Goal: Task Accomplishment & Management: Use online tool/utility

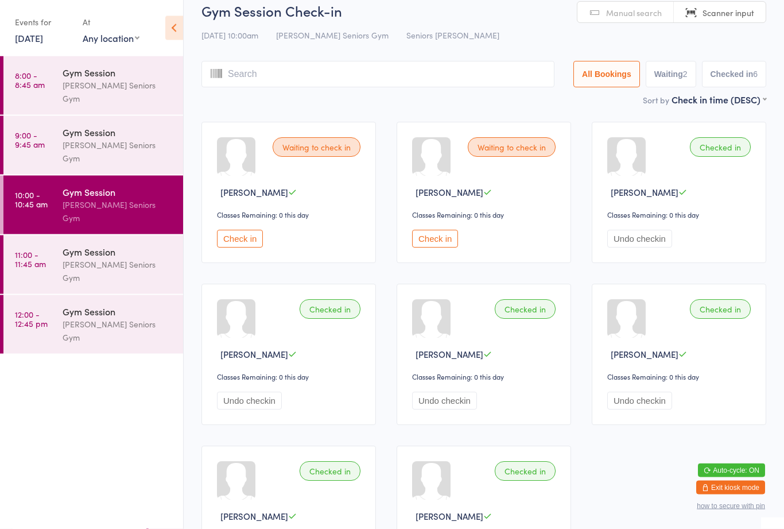
scroll to position [14, 0]
click at [254, 245] on button "Check in" at bounding box center [240, 239] width 46 height 18
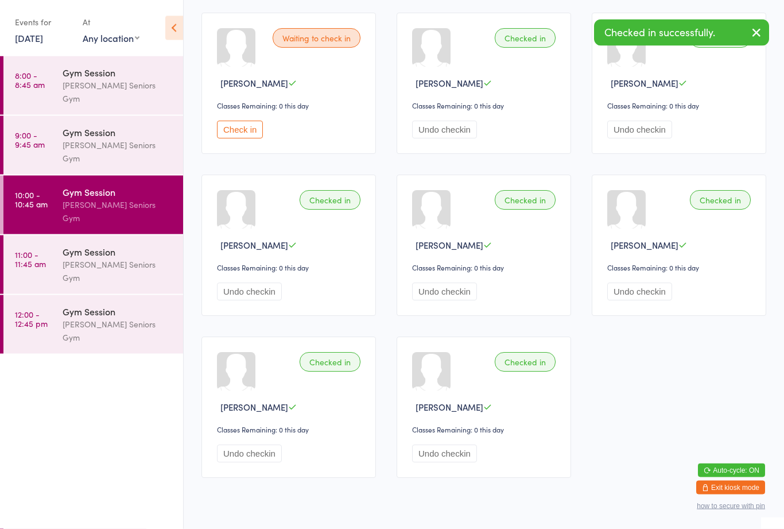
scroll to position [0, 0]
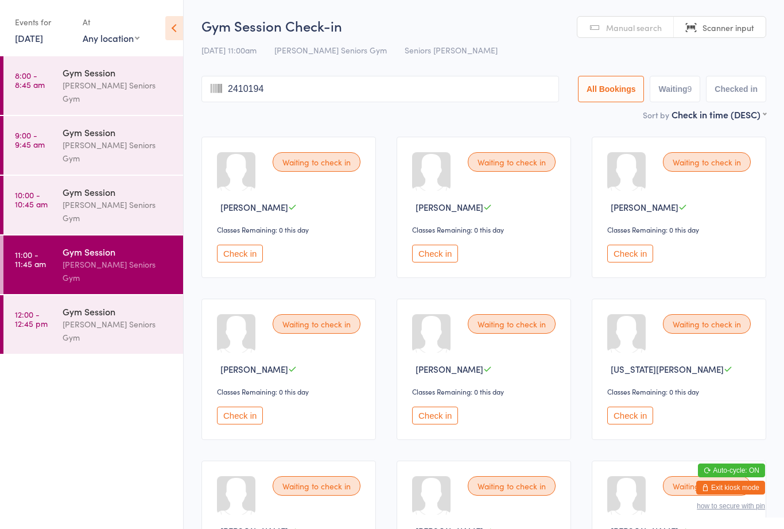
type input "24101945"
type input "4091941"
type input "23011949"
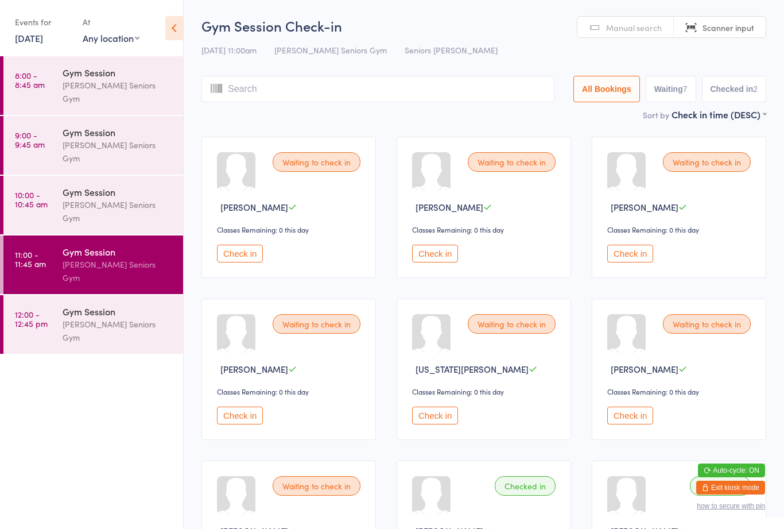
click at [122, 198] on div "[PERSON_NAME] Seniors Gym" at bounding box center [118, 211] width 111 height 26
type input "27061947"
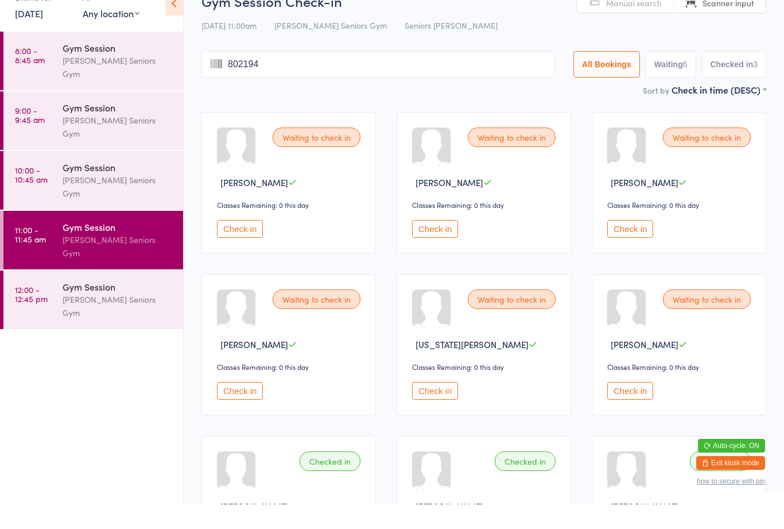
type input "8021940"
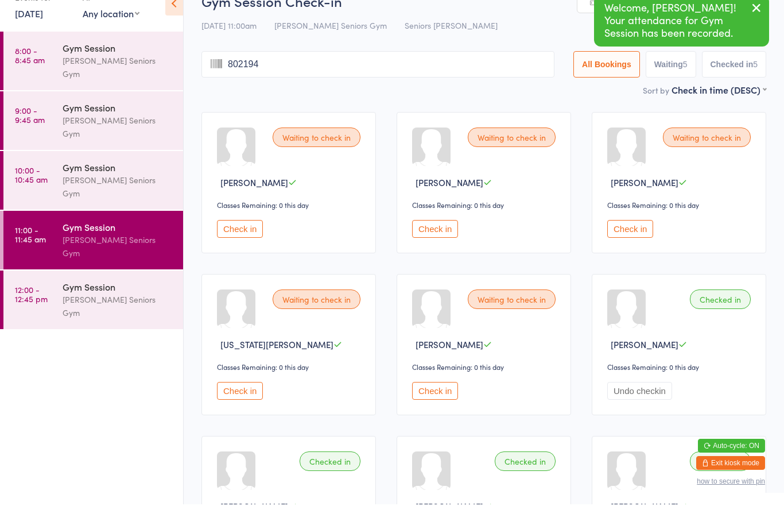
type input "8021940"
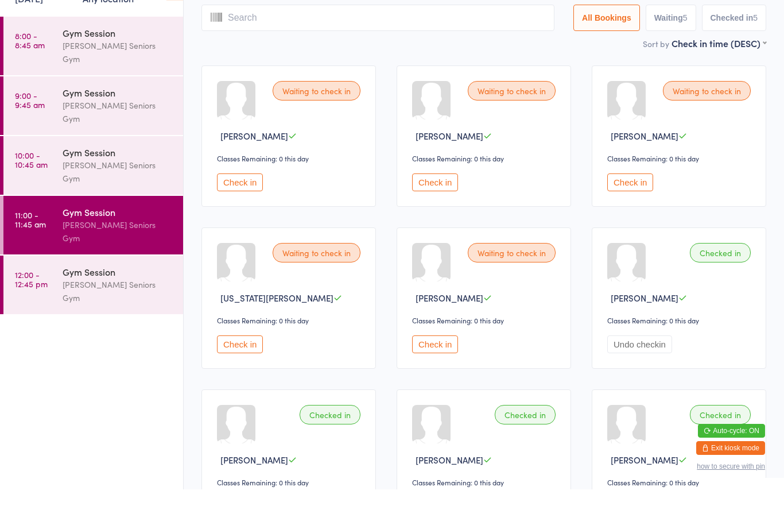
scroll to position [34, 0]
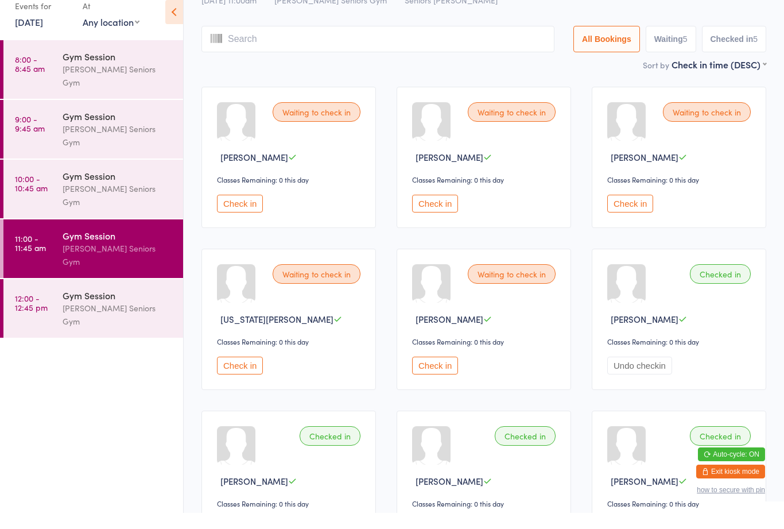
click at [230, 211] on button "Check in" at bounding box center [240, 220] width 46 height 18
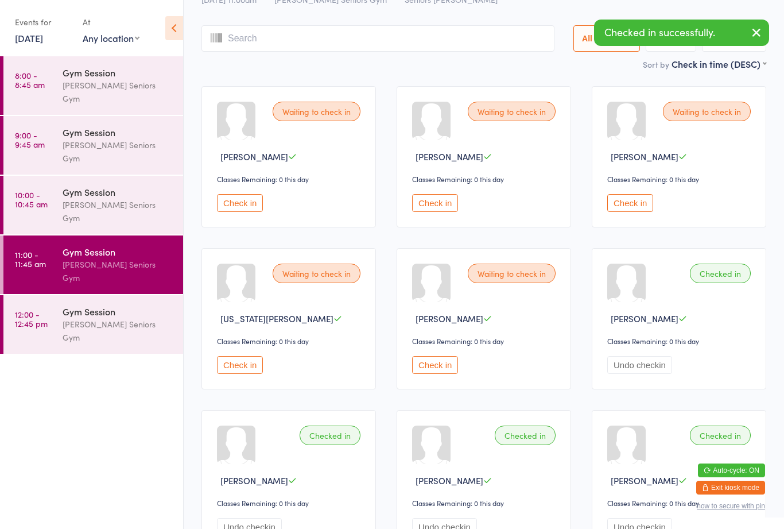
click at [412, 204] on button "Check in" at bounding box center [435, 203] width 46 height 18
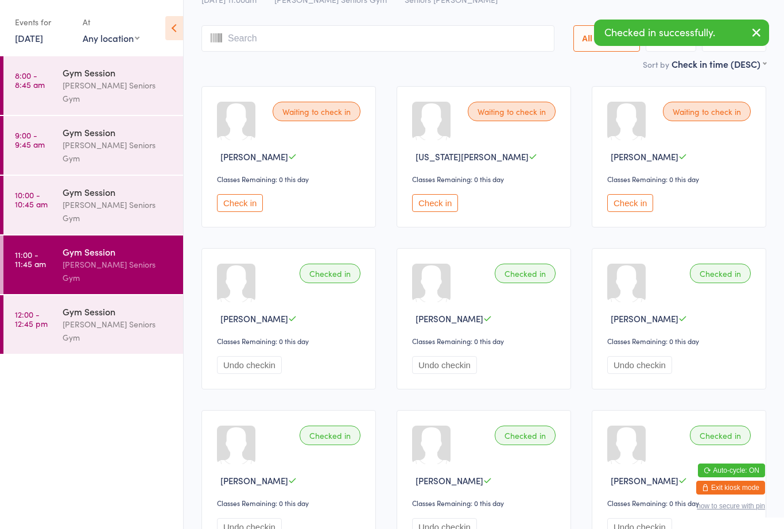
click at [247, 212] on button "Check in" at bounding box center [240, 203] width 46 height 18
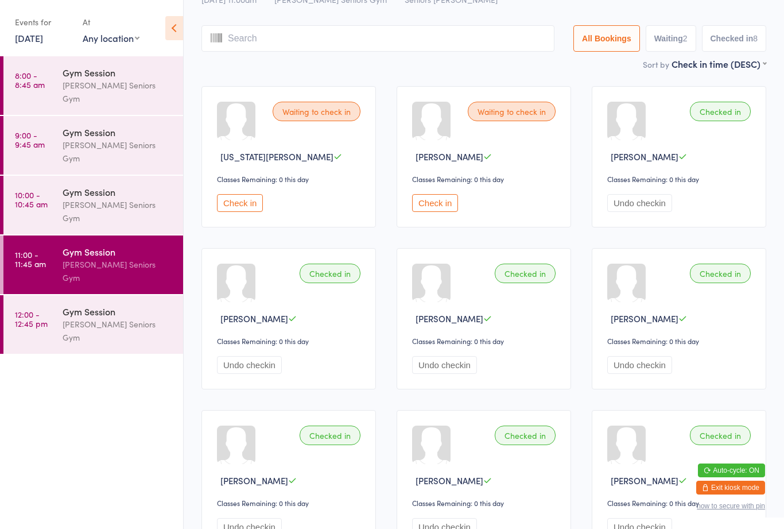
click at [213, 224] on div "Waiting to check in [US_STATE][PERSON_NAME] Classes Remaining: 0 this day Check…" at bounding box center [289, 156] width 175 height 141
click at [229, 211] on button "Check in" at bounding box center [240, 203] width 46 height 18
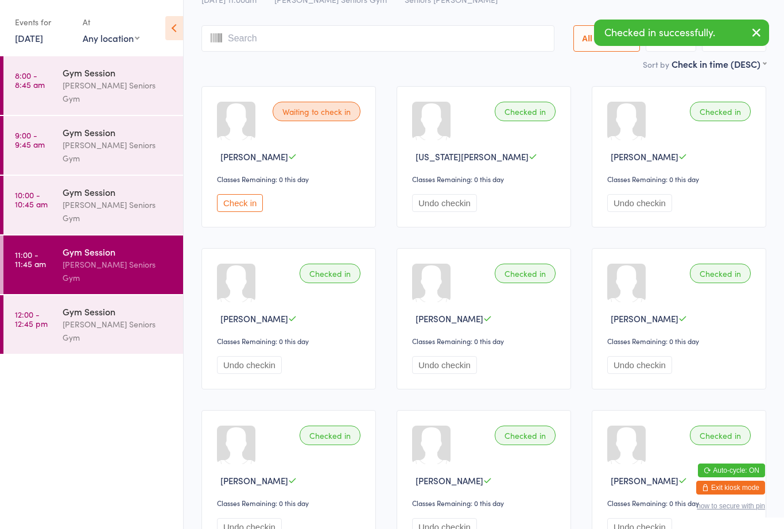
click at [242, 212] on button "Check in" at bounding box center [240, 203] width 46 height 18
click at [242, 29] on input "search" at bounding box center [378, 38] width 353 height 26
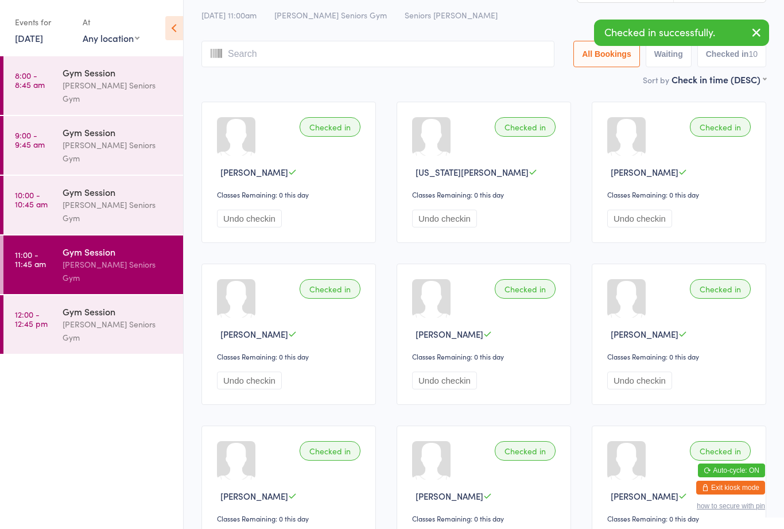
scroll to position [0, 0]
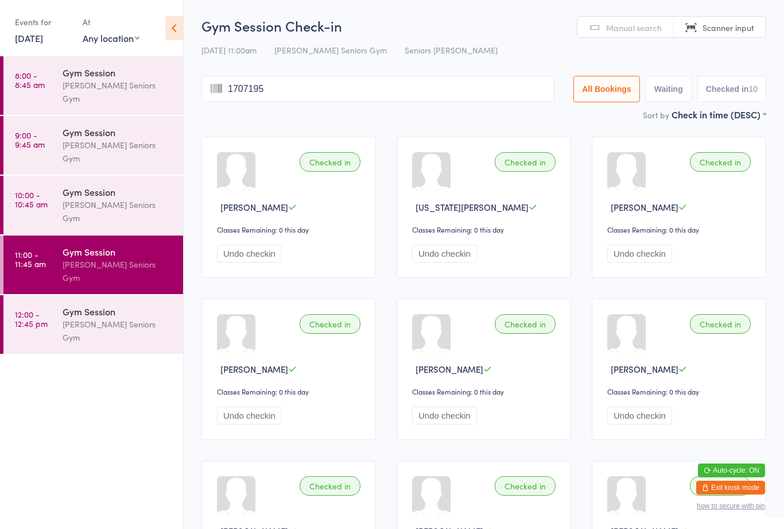
type input "17071950"
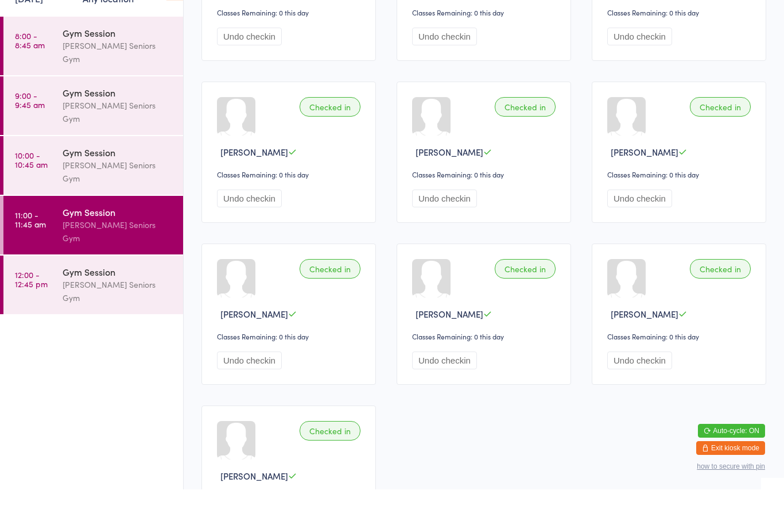
scroll to position [181, 0]
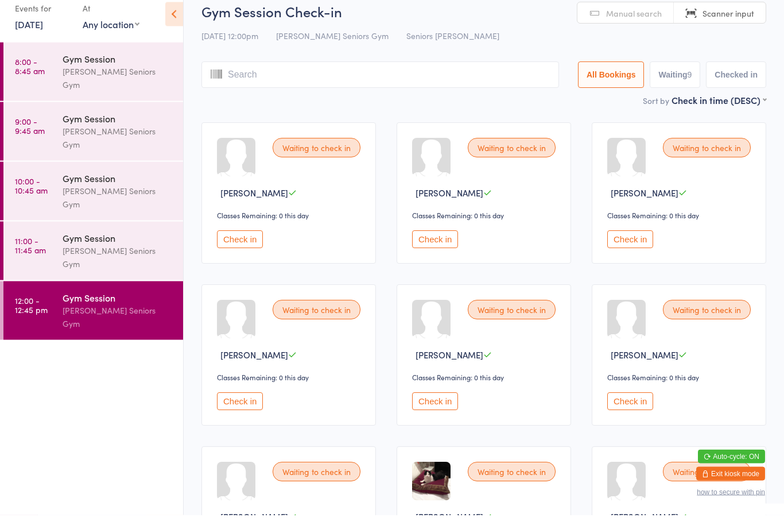
click at [64, 181] on div "Gym Session [PERSON_NAME] Seniors Gym" at bounding box center [123, 205] width 121 height 59
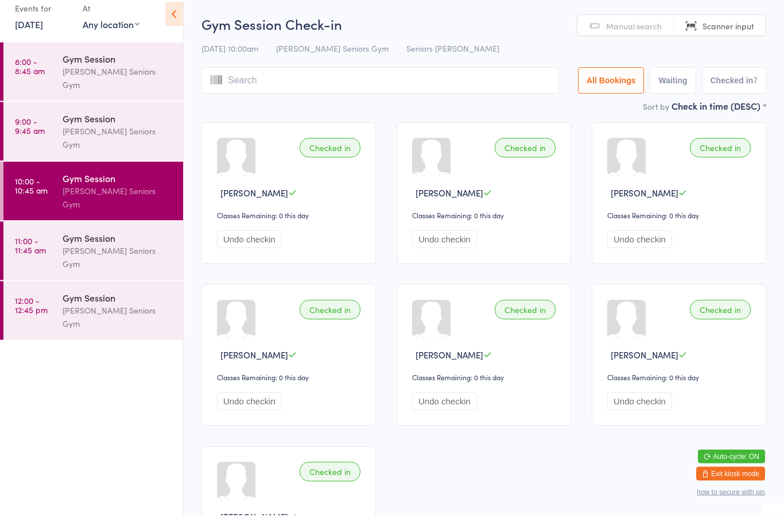
click at [104, 258] on div "[PERSON_NAME] Seniors Gym" at bounding box center [118, 271] width 111 height 26
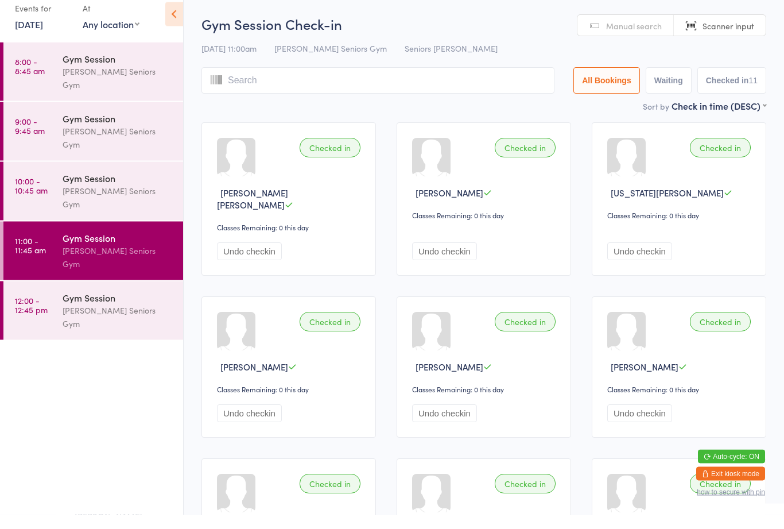
click at [83, 318] on div "[PERSON_NAME] Seniors Gym" at bounding box center [118, 331] width 111 height 26
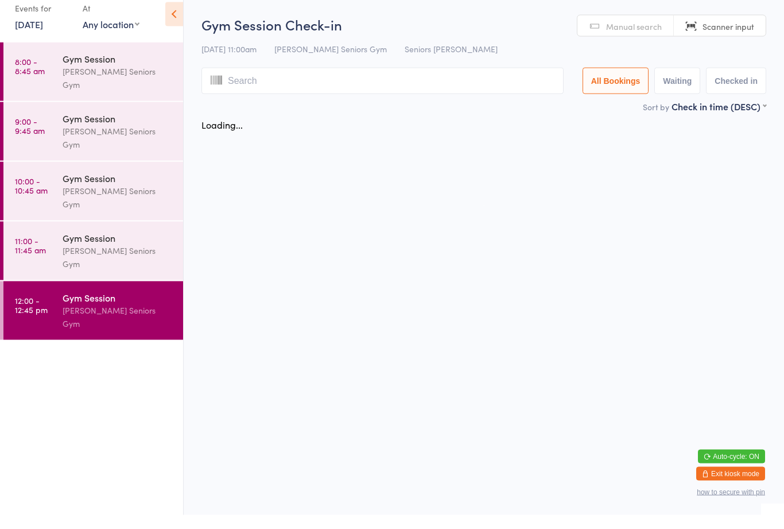
scroll to position [1, 0]
click at [75, 305] on div "Gym Session" at bounding box center [118, 311] width 111 height 13
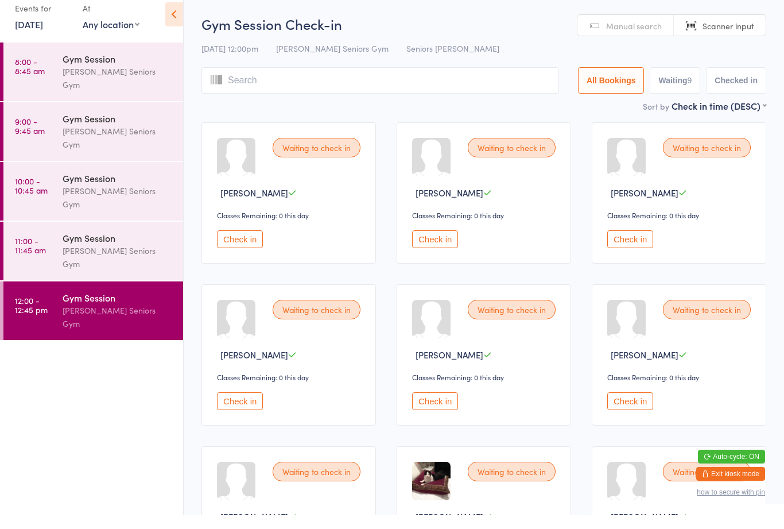
scroll to position [0, 0]
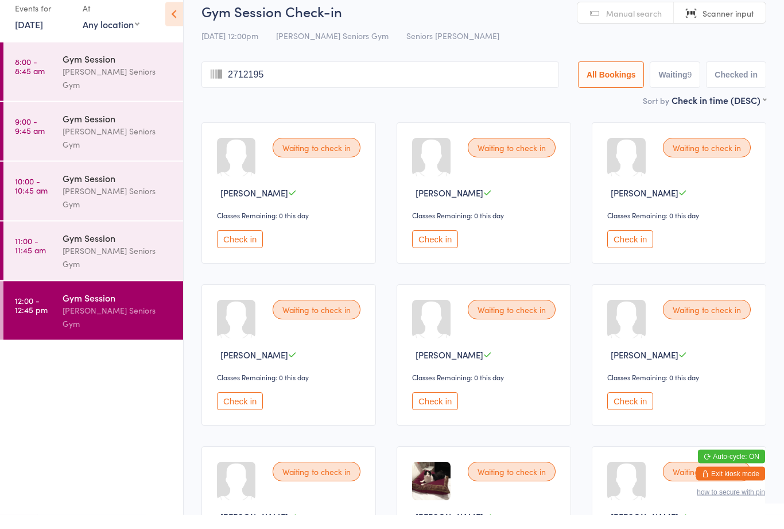
type input "27121954"
type input "17071953"
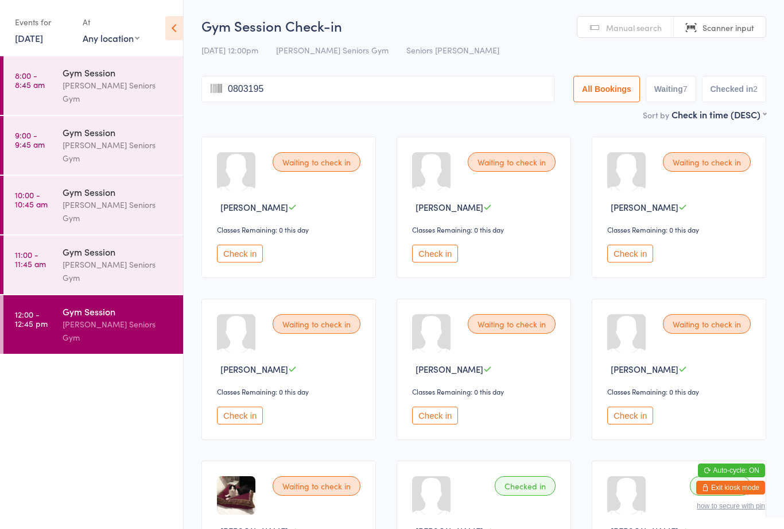
type input "08031951"
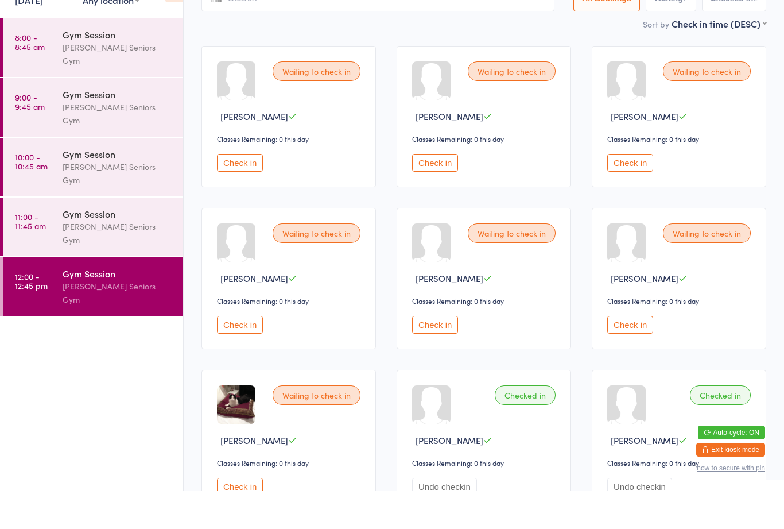
scroll to position [54, 0]
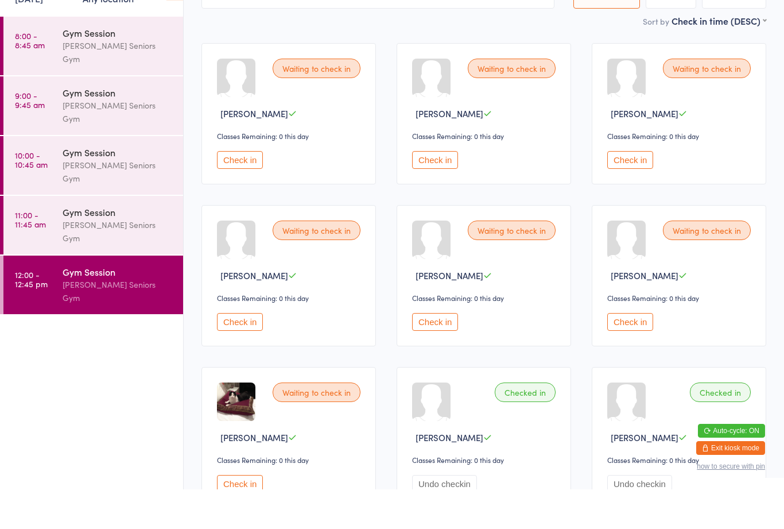
click at [430, 191] on button "Check in" at bounding box center [435, 200] width 46 height 18
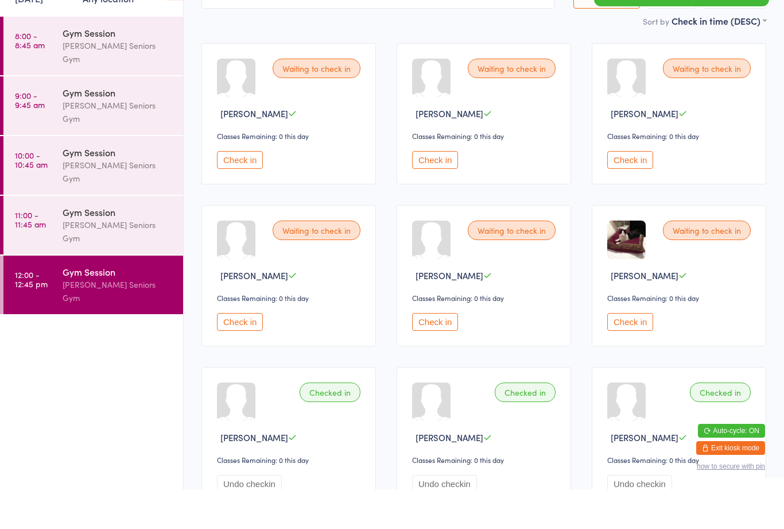
scroll to position [94, 0]
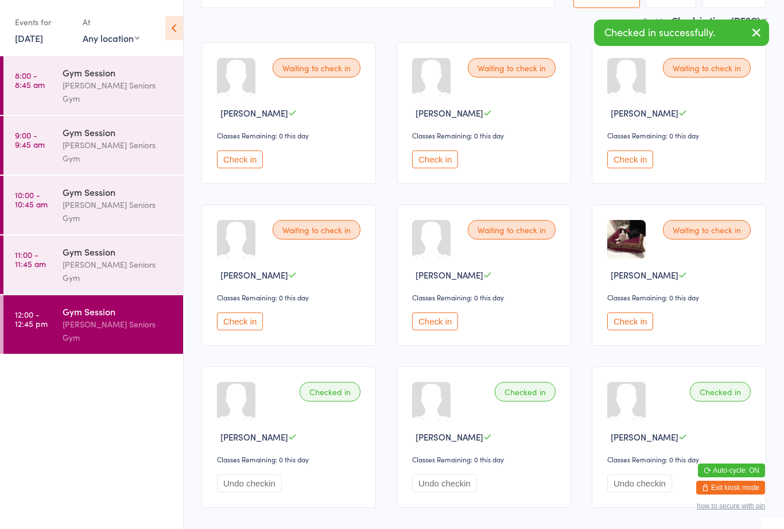
click at [246, 162] on button "Check in" at bounding box center [240, 159] width 46 height 18
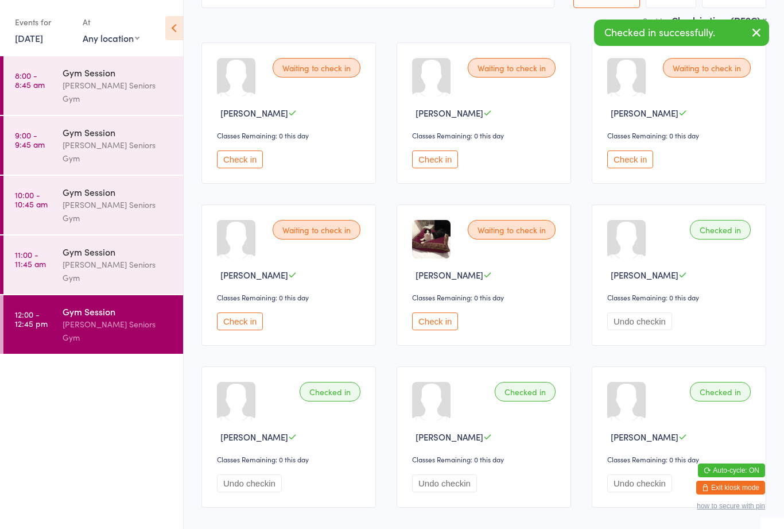
click at [449, 318] on div "Waiting to check in [PERSON_NAME] Classes Remaining: 0 this day Check in" at bounding box center [484, 274] width 175 height 141
click at [469, 302] on div "Classes Remaining: 0 this day" at bounding box center [485, 297] width 147 height 10
click at [452, 320] on button "Check in" at bounding box center [435, 321] width 46 height 18
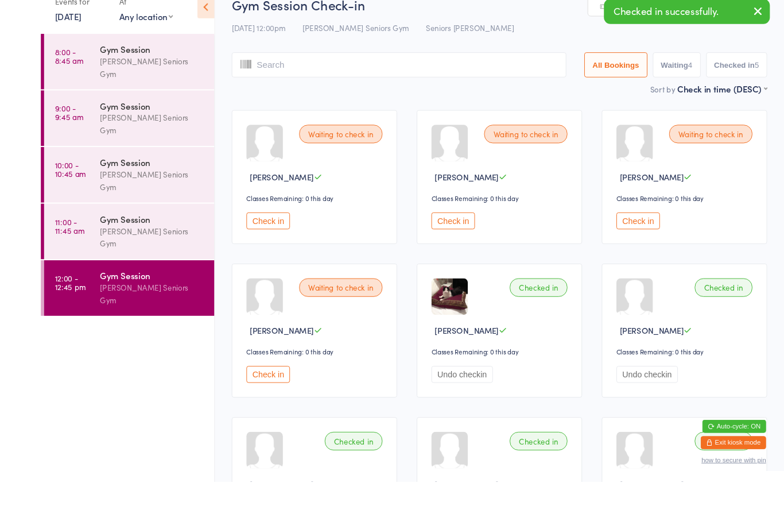
scroll to position [146, 0]
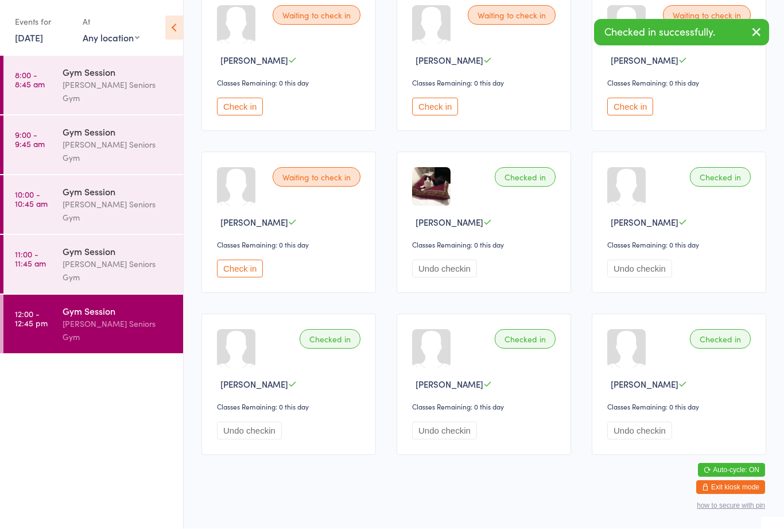
click at [427, 115] on button "Check in" at bounding box center [435, 107] width 46 height 18
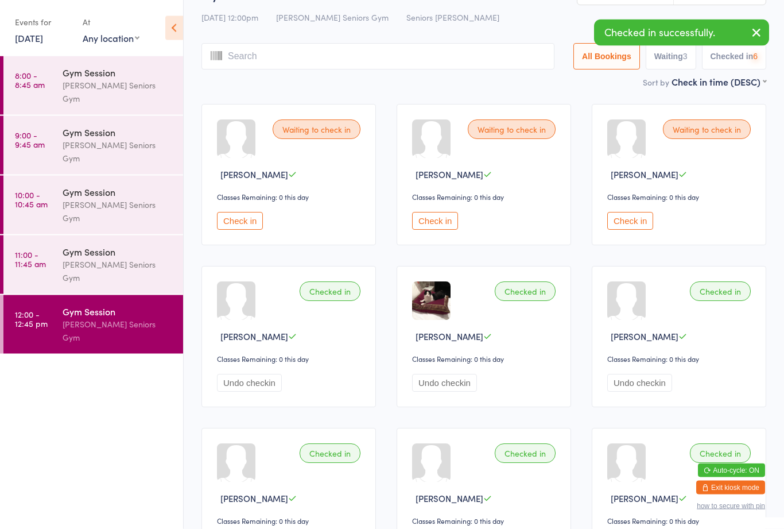
scroll to position [0, 0]
